Goal: Find specific page/section: Find specific page/section

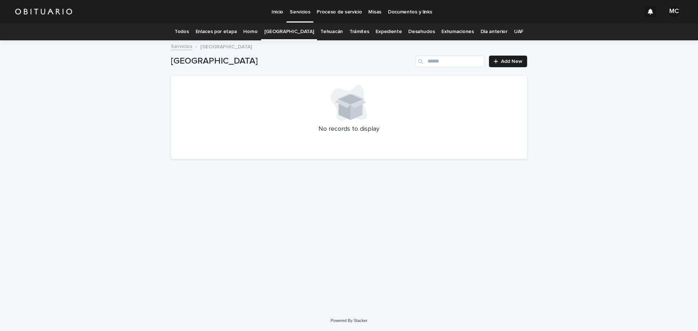
click at [377, 33] on link "Expediente" at bounding box center [388, 31] width 26 height 17
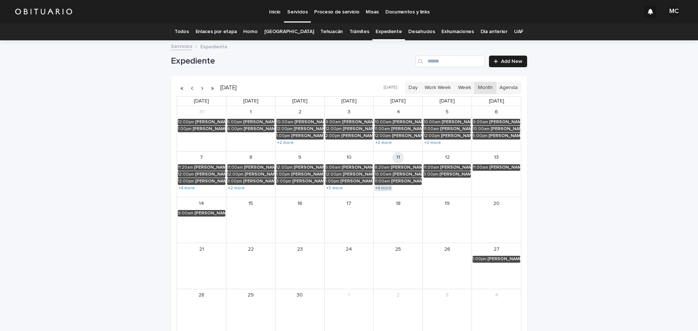
click at [383, 186] on link "+4 more" at bounding box center [383, 188] width 18 height 6
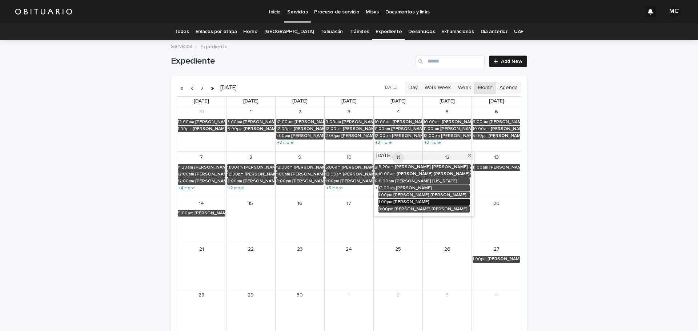
click at [399, 202] on div "GONZALEZ MOMOX CARLOMAGNO" at bounding box center [431, 201] width 76 height 5
click at [370, 216] on button "See Details" at bounding box center [418, 213] width 97 height 12
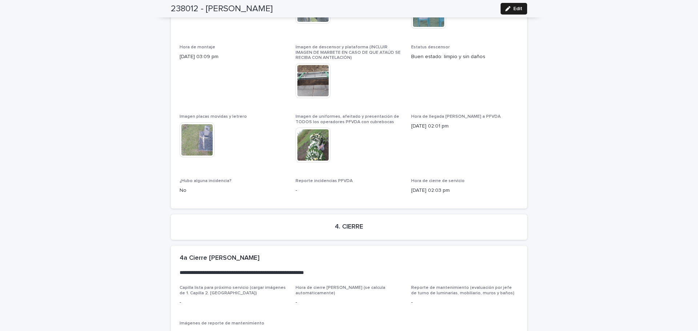
scroll to position [1750, 0]
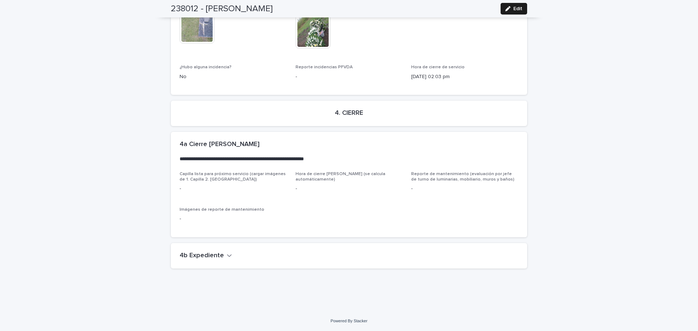
click at [223, 260] on div "4b Expediente" at bounding box center [349, 255] width 356 height 25
click at [227, 256] on icon "button" at bounding box center [229, 255] width 4 height 3
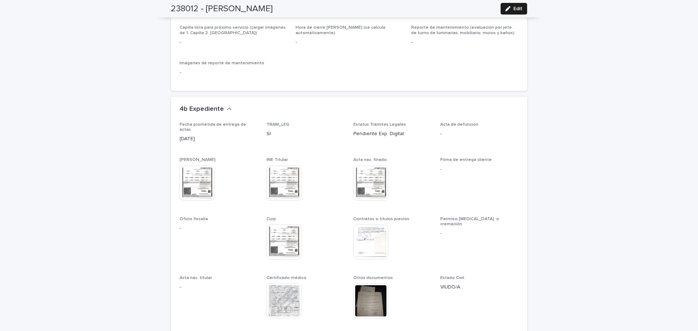
scroll to position [1932, 0]
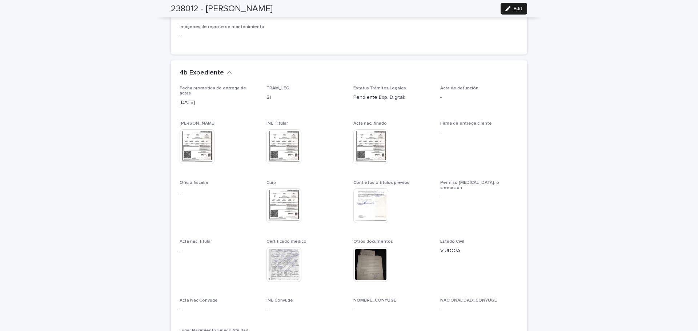
click at [368, 134] on img at bounding box center [370, 146] width 35 height 35
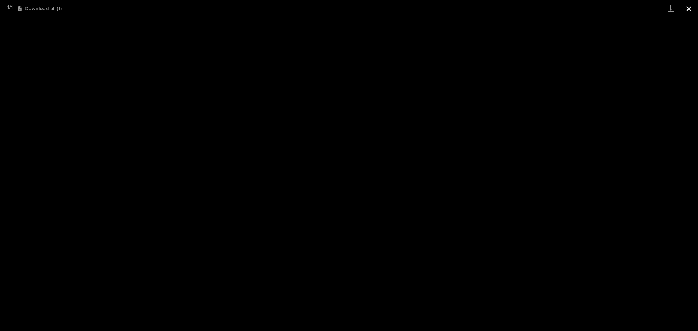
click at [689, 10] on button "Close gallery" at bounding box center [688, 8] width 18 height 17
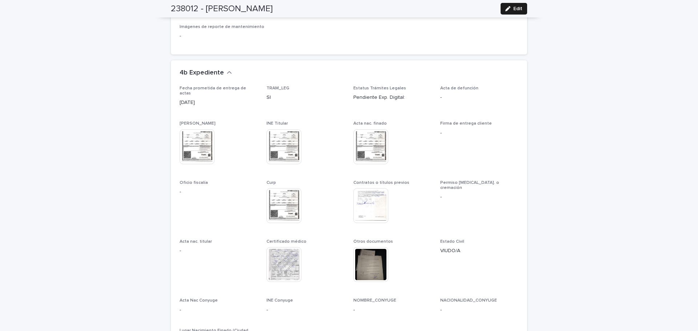
click at [368, 208] on img at bounding box center [370, 205] width 35 height 35
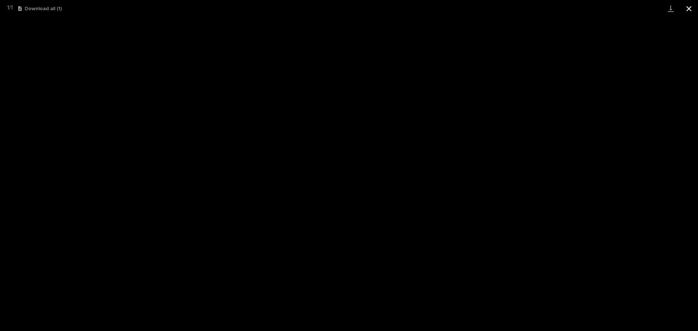
click at [687, 12] on button "Close gallery" at bounding box center [688, 8] width 18 height 17
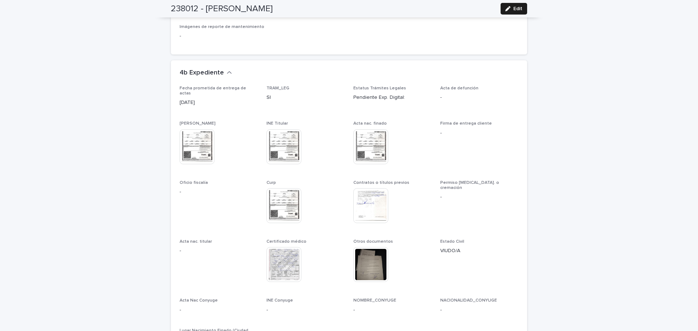
scroll to position [1968, 0]
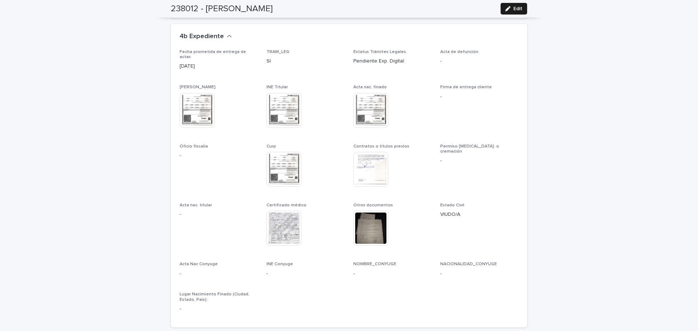
click at [274, 230] on img at bounding box center [283, 228] width 35 height 35
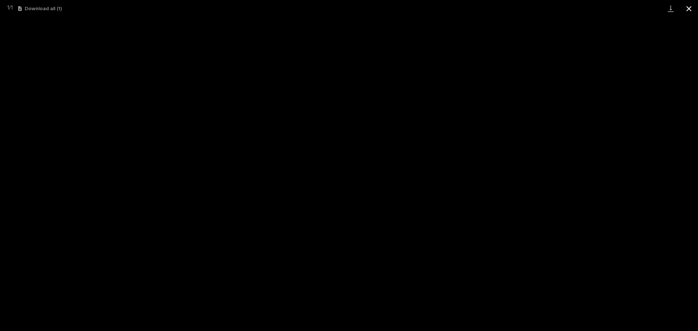
click at [691, 7] on button "Close gallery" at bounding box center [688, 8] width 18 height 17
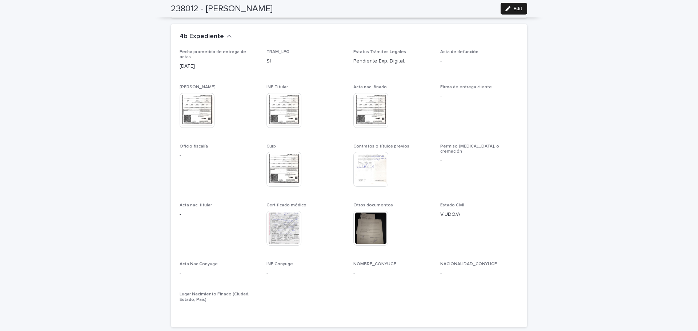
click at [374, 162] on img at bounding box center [370, 169] width 35 height 35
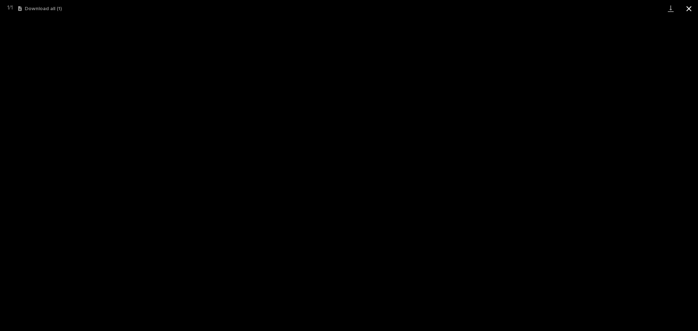
click at [690, 8] on button "Close gallery" at bounding box center [688, 8] width 18 height 17
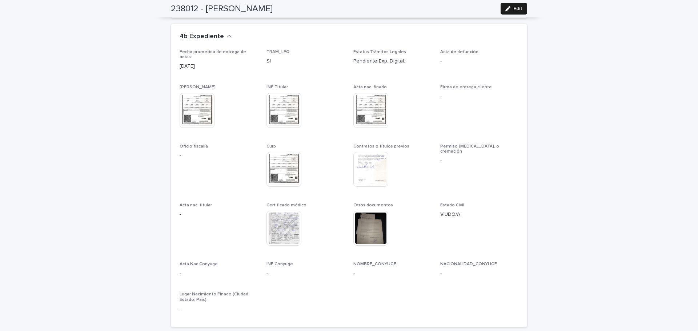
click at [366, 220] on img at bounding box center [370, 228] width 35 height 35
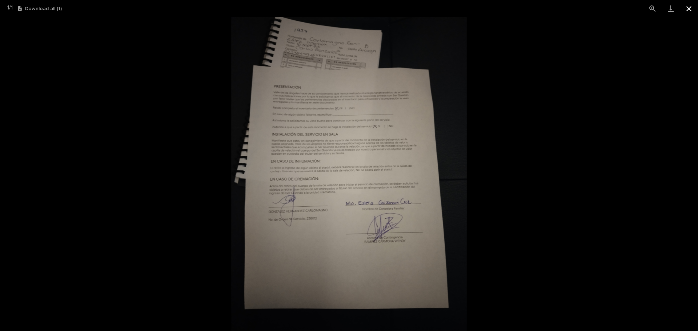
click at [689, 8] on button "Close gallery" at bounding box center [688, 8] width 18 height 17
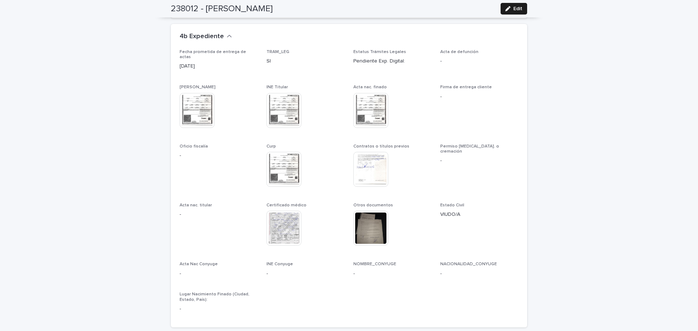
click at [187, 106] on img at bounding box center [196, 110] width 35 height 35
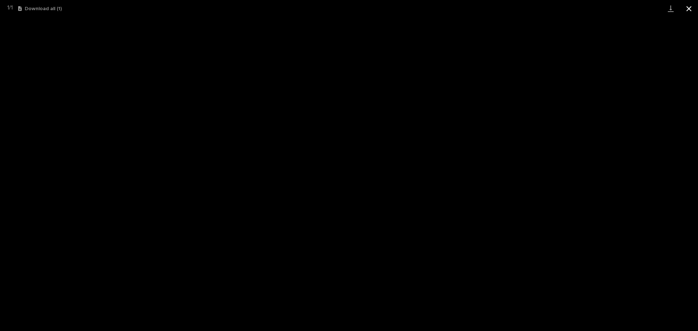
drag, startPoint x: 687, startPoint y: 11, endPoint x: 692, endPoint y: 11, distance: 5.1
click at [687, 11] on button "Close gallery" at bounding box center [688, 8] width 18 height 17
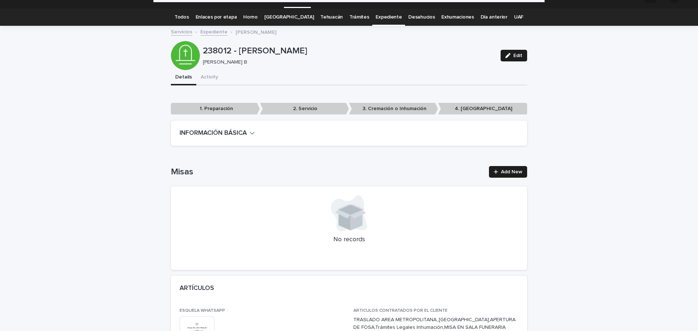
scroll to position [0, 0]
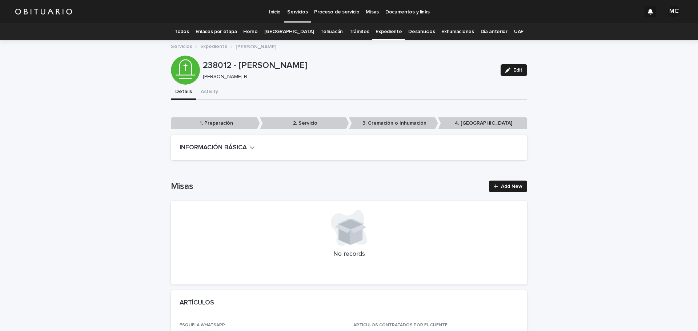
click at [204, 48] on link "Expediente" at bounding box center [213, 46] width 27 height 8
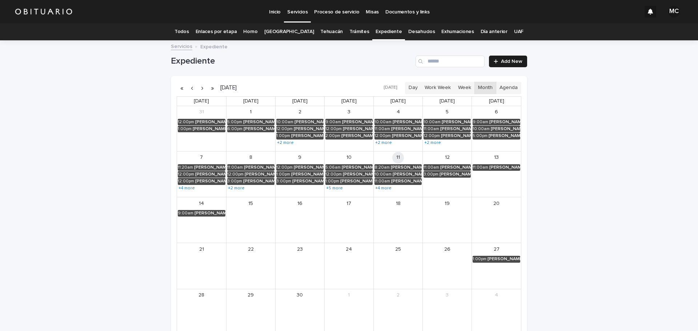
click at [177, 48] on link "Servicios" at bounding box center [181, 46] width 21 height 8
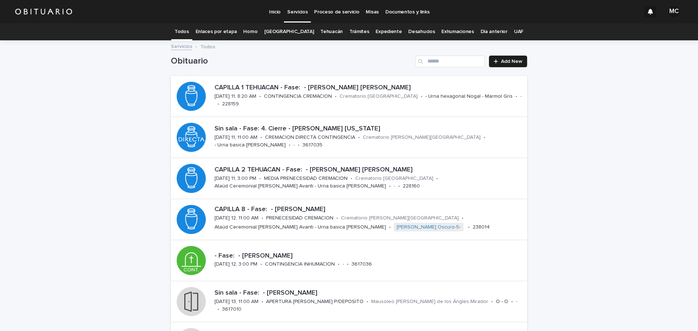
click at [354, 29] on link "Trámites" at bounding box center [359, 31] width 20 height 17
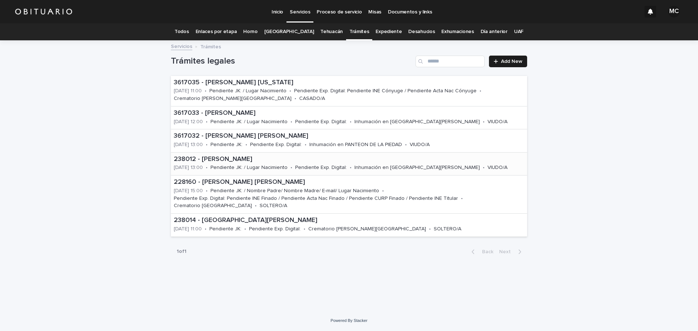
click at [271, 159] on p "238012 - [PERSON_NAME]" at bounding box center [349, 160] width 350 height 8
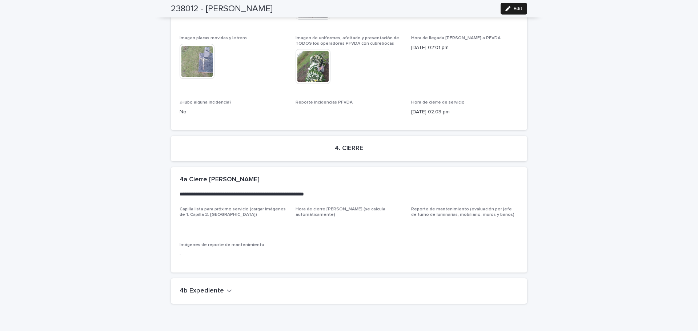
scroll to position [1750, 0]
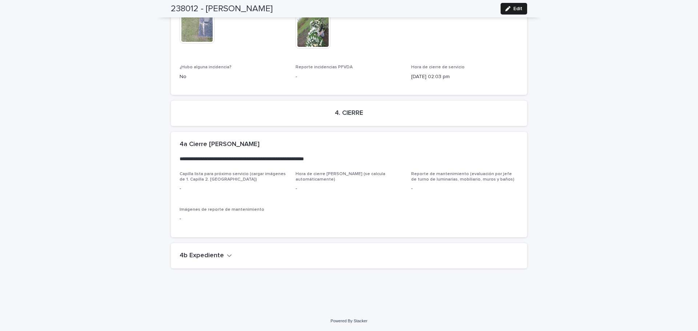
click at [215, 249] on div "4b Expediente" at bounding box center [349, 255] width 356 height 25
click at [221, 256] on button "4b Expediente" at bounding box center [205, 256] width 52 height 8
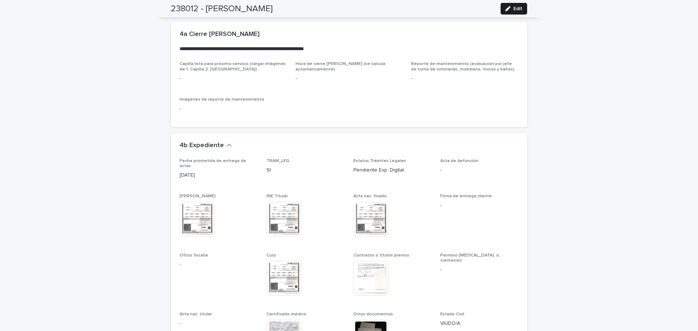
scroll to position [1932, 0]
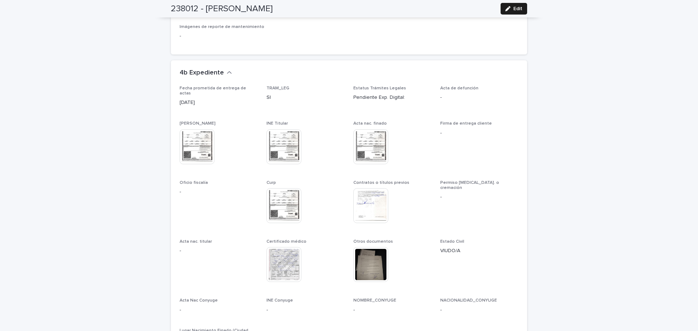
click at [187, 140] on img at bounding box center [196, 146] width 35 height 35
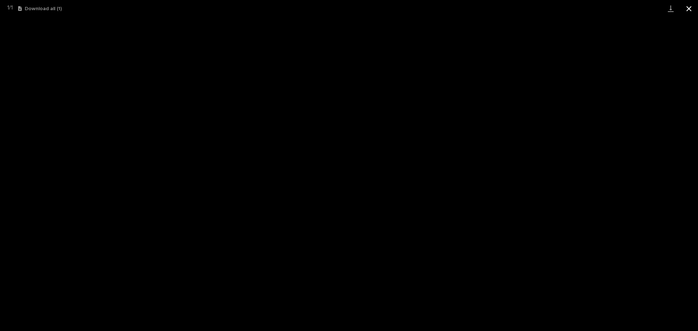
click at [691, 6] on button "Close gallery" at bounding box center [688, 8] width 18 height 17
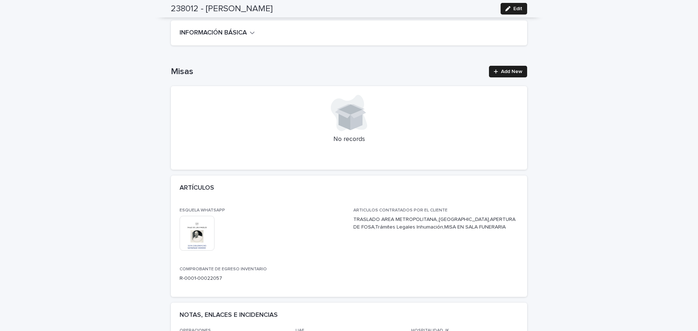
scroll to position [0, 0]
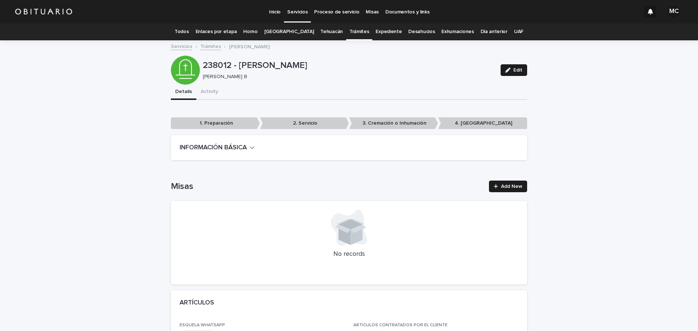
click at [205, 44] on link "Trámites" at bounding box center [210, 46] width 21 height 8
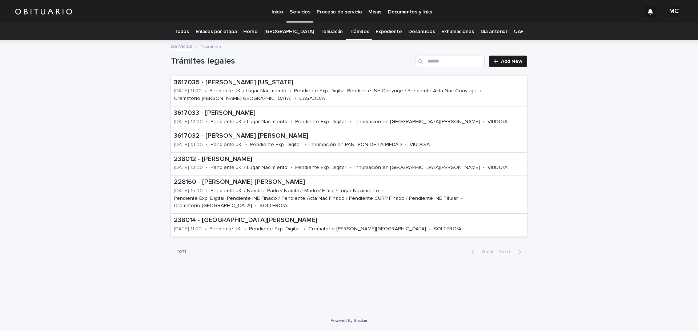
click at [188, 46] on link "Servicios" at bounding box center [181, 46] width 21 height 8
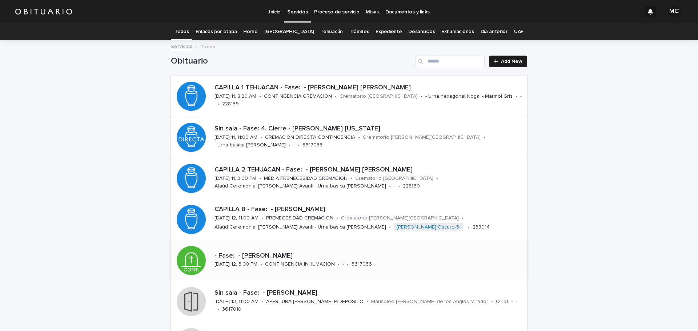
click at [330, 261] on p "CONTINGENCIA INHUMACION" at bounding box center [300, 264] width 70 height 6
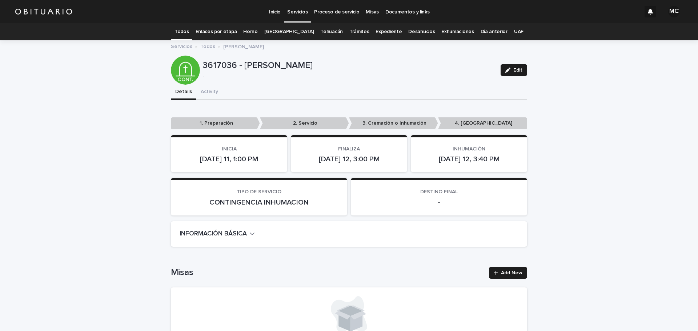
click at [250, 235] on icon "button" at bounding box center [252, 233] width 5 height 7
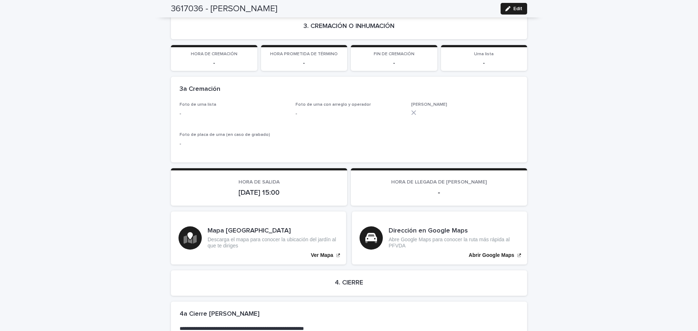
scroll to position [1435, 0]
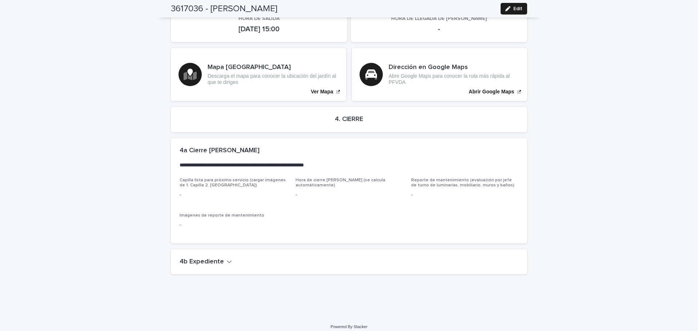
click at [222, 258] on button "4b Expediente" at bounding box center [205, 262] width 52 height 8
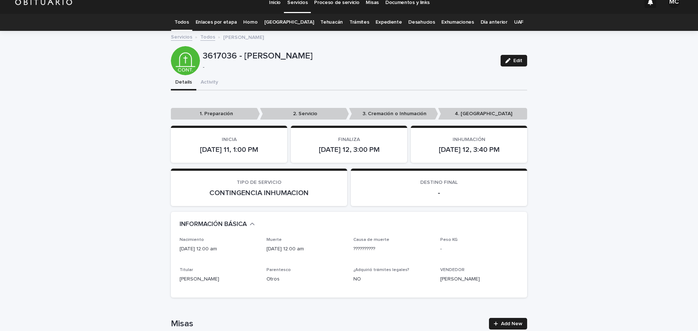
scroll to position [0, 0]
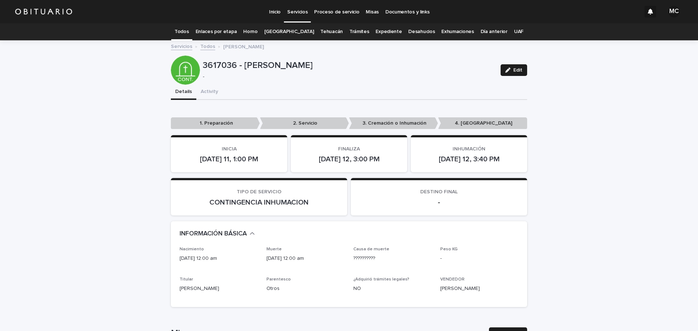
click at [189, 29] on link "Todos" at bounding box center [181, 31] width 14 height 17
